Goal: Communication & Community: Answer question/provide support

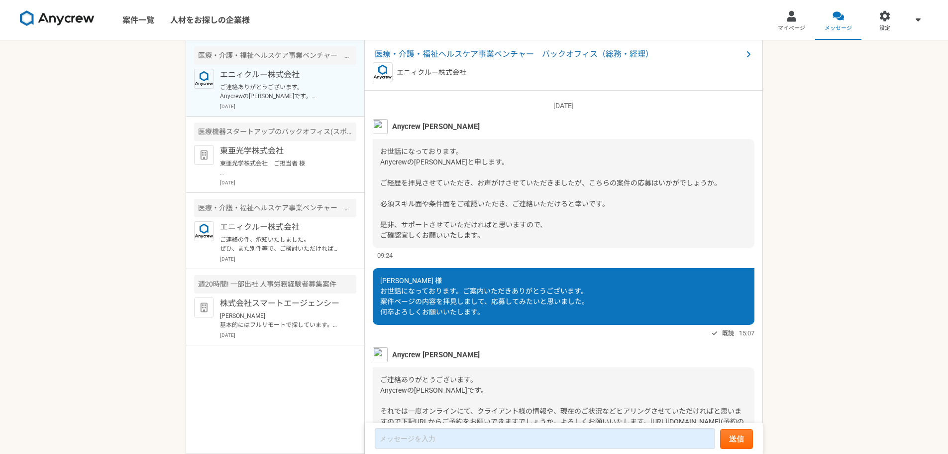
scroll to position [84, 0]
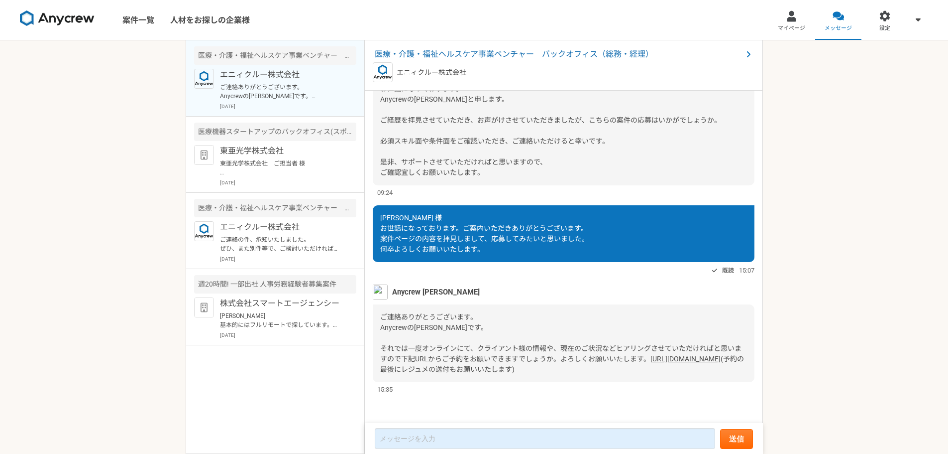
click at [651, 359] on link "[URL][DOMAIN_NAME]" at bounding box center [686, 358] width 70 height 8
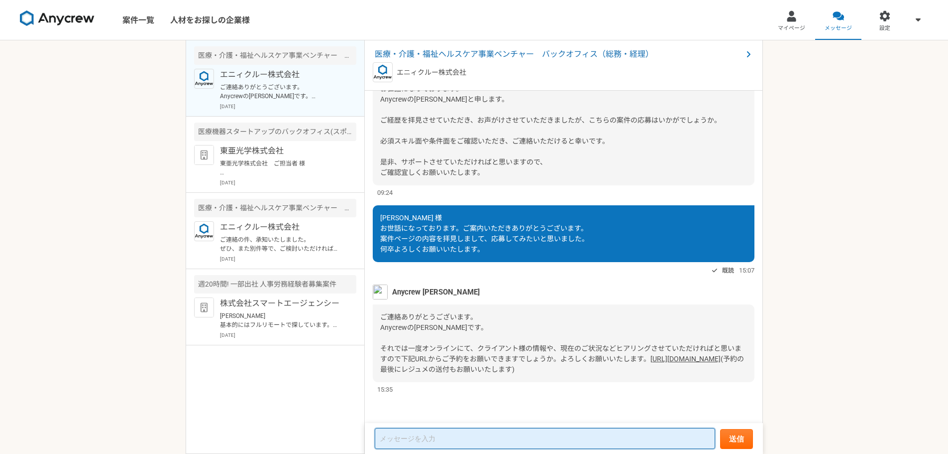
click at [430, 441] on textarea at bounding box center [545, 438] width 341 height 21
paste textarea "[DATE] 16:00 –⁠ 16:30"
click at [471, 424] on textarea "[DATE] 16:00 –⁠ 16:30" at bounding box center [545, 433] width 341 height 30
click at [466, 428] on textarea "[DATE] 16:00 –⁠ 16:30" at bounding box center [545, 433] width 341 height 30
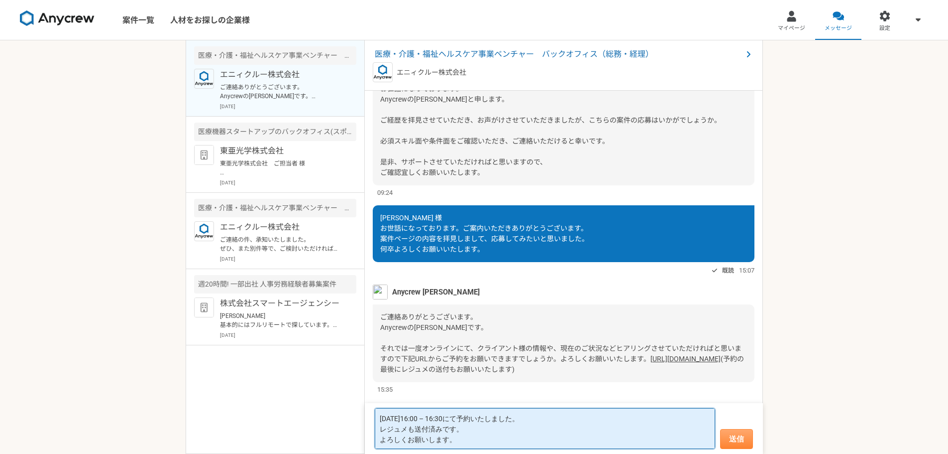
type textarea "[DATE]16:00 –⁠ 16:30にて予約いたしました。 レジュメも送付済みです。 よろしくお願いします。"
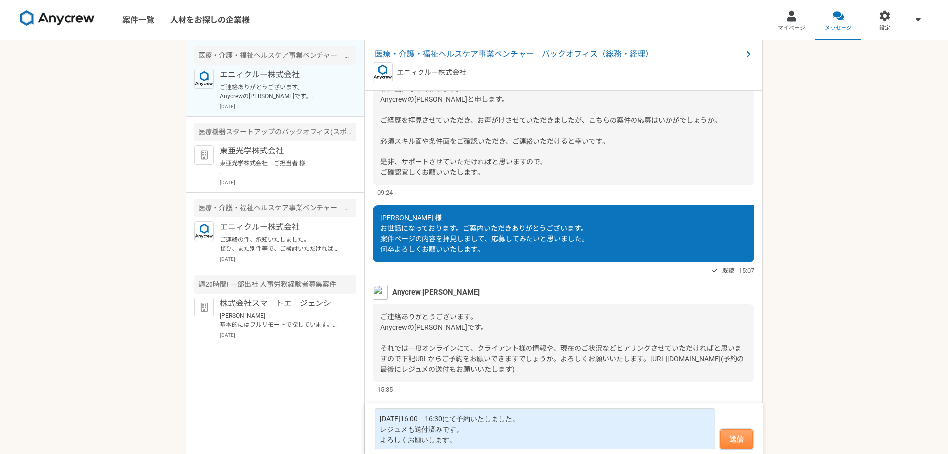
click at [742, 439] on button "送信" at bounding box center [736, 439] width 33 height 20
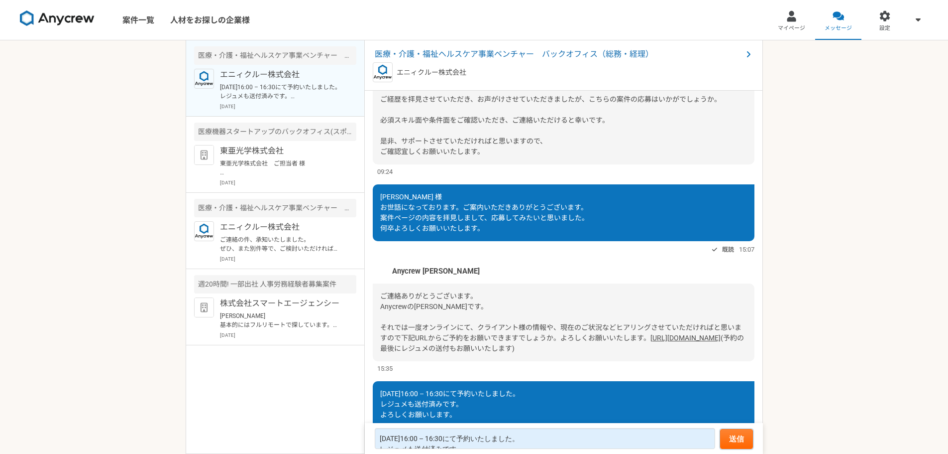
scroll to position [150, 0]
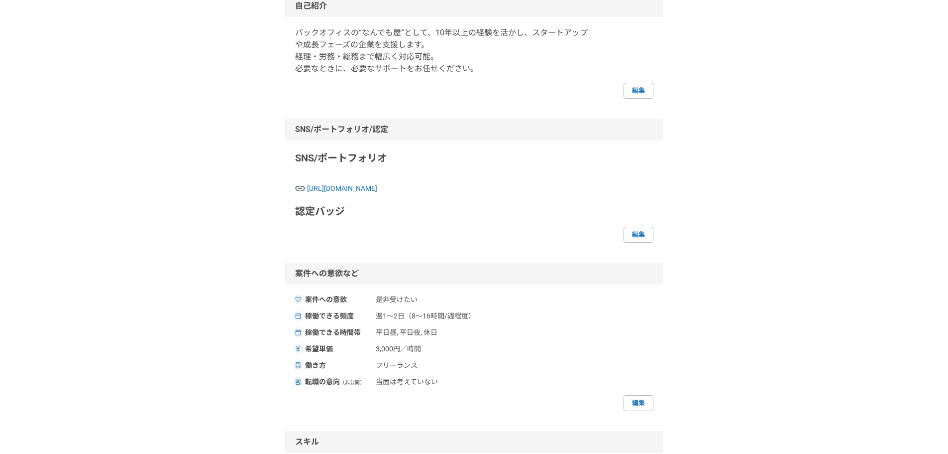
scroll to position [149, 0]
